Goal: Task Accomplishment & Management: Understand process/instructions

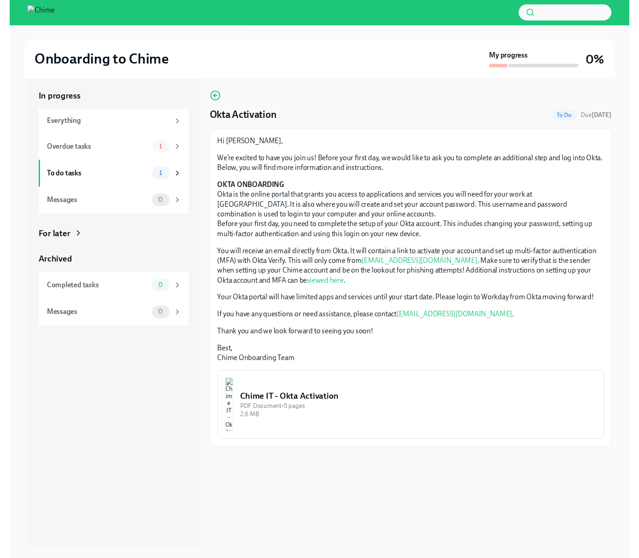
scroll to position [5, 0]
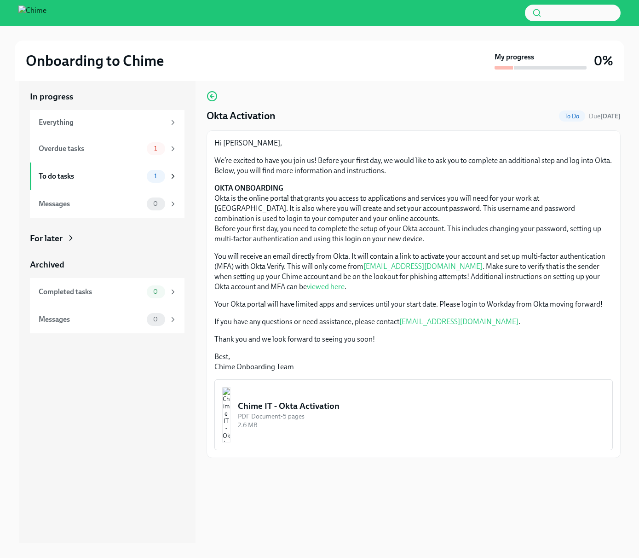
click at [296, 434] on button "Chime IT - Okta Activation PDF Document • 5 pages 2.6 MB" at bounding box center [414, 414] width 399 height 71
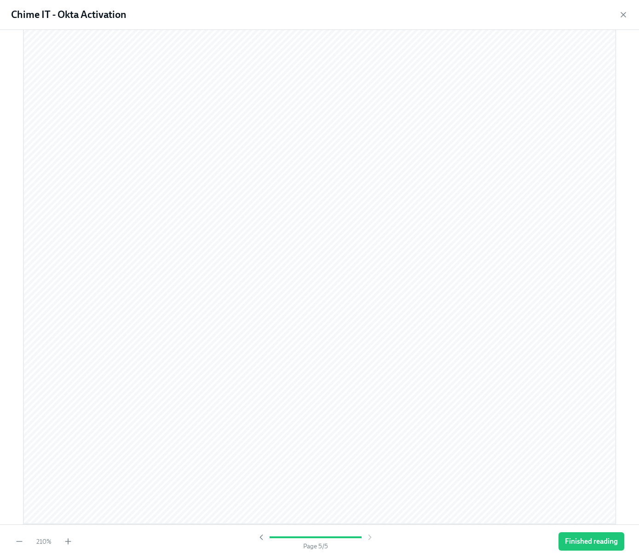
scroll to position [3388, 0]
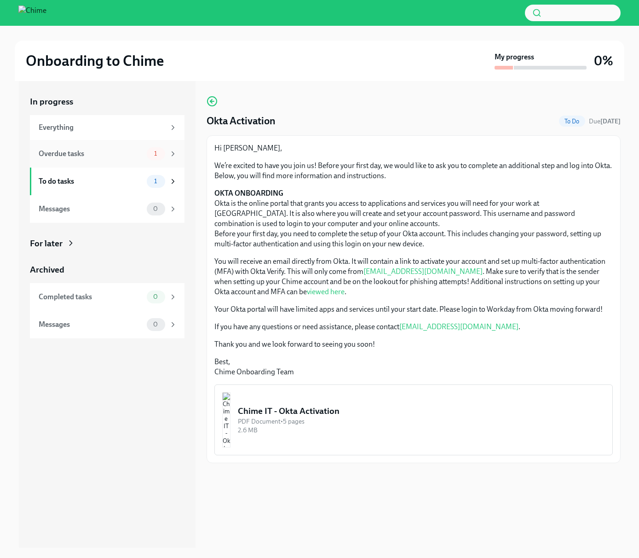
click at [135, 149] on div "Overdue tasks" at bounding box center [91, 154] width 105 height 10
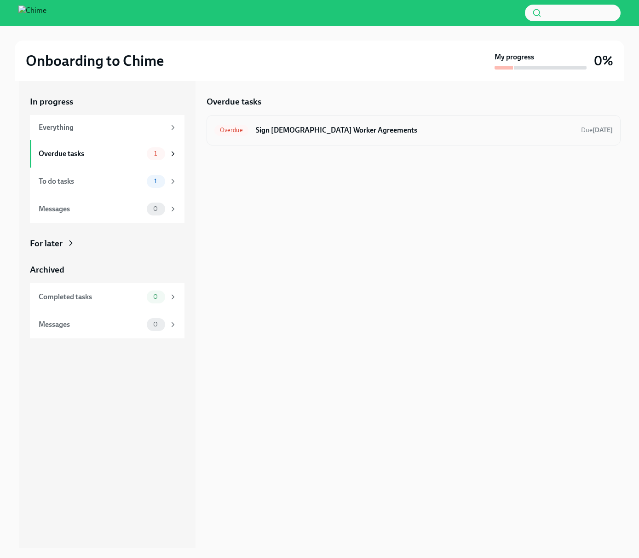
click at [415, 136] on div "Overdue Sign Contingent Worker Agreements Due 8 days ago" at bounding box center [414, 130] width 399 height 15
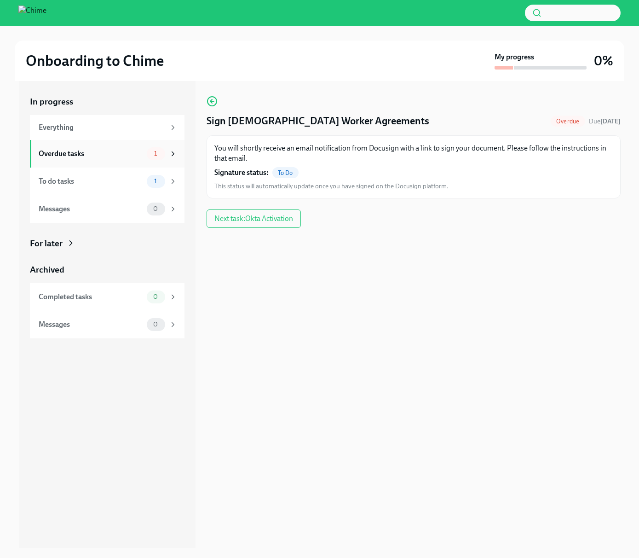
click at [124, 164] on div "Overdue tasks 1" at bounding box center [107, 154] width 155 height 28
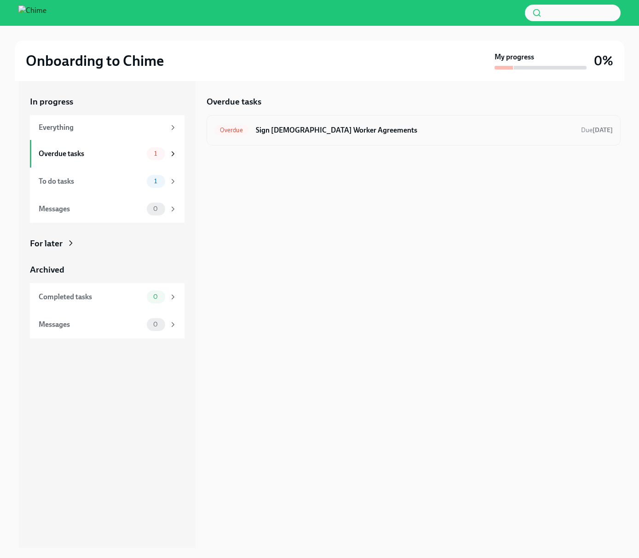
click at [344, 130] on h6 "Sign Contingent Worker Agreements" at bounding box center [415, 130] width 318 height 10
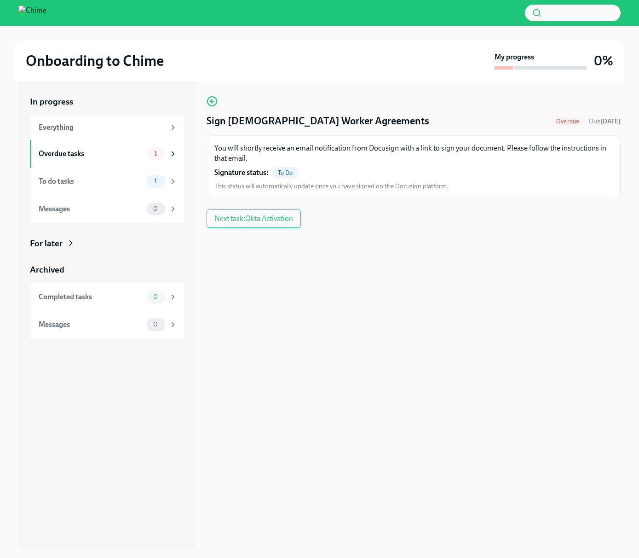
click at [243, 223] on span "Next task : Okta Activation" at bounding box center [254, 218] width 79 height 9
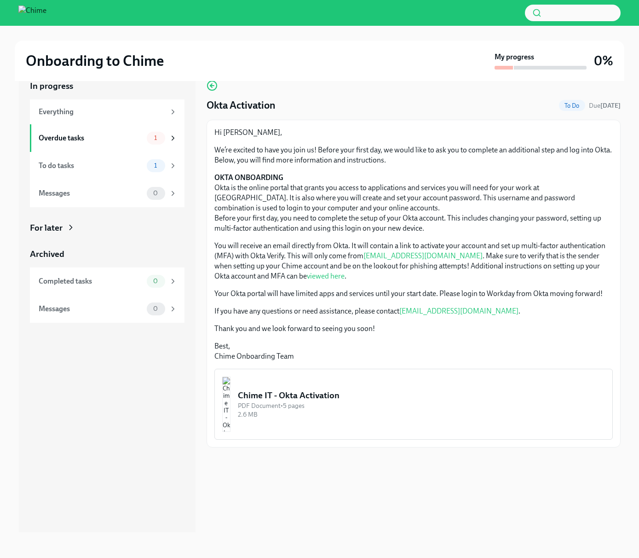
scroll to position [15, 0]
